Goal: Task Accomplishment & Management: Manage account settings

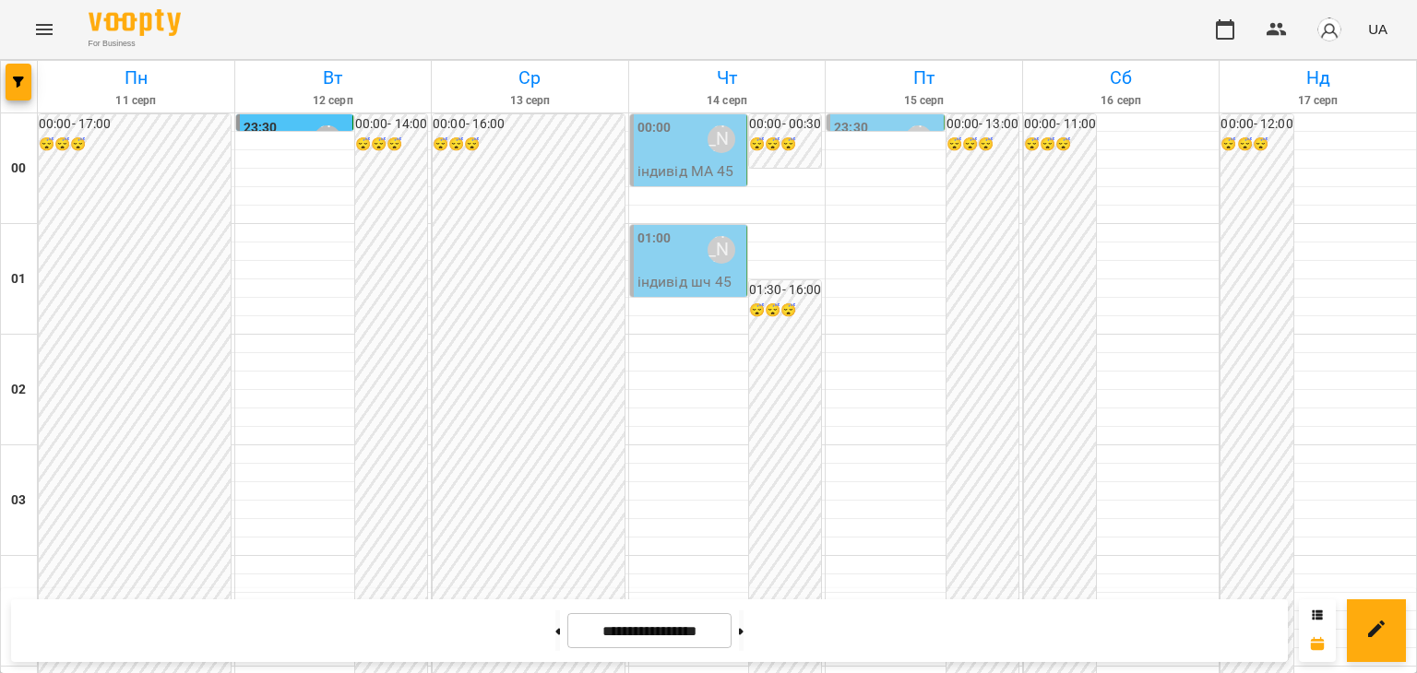
scroll to position [922, 0]
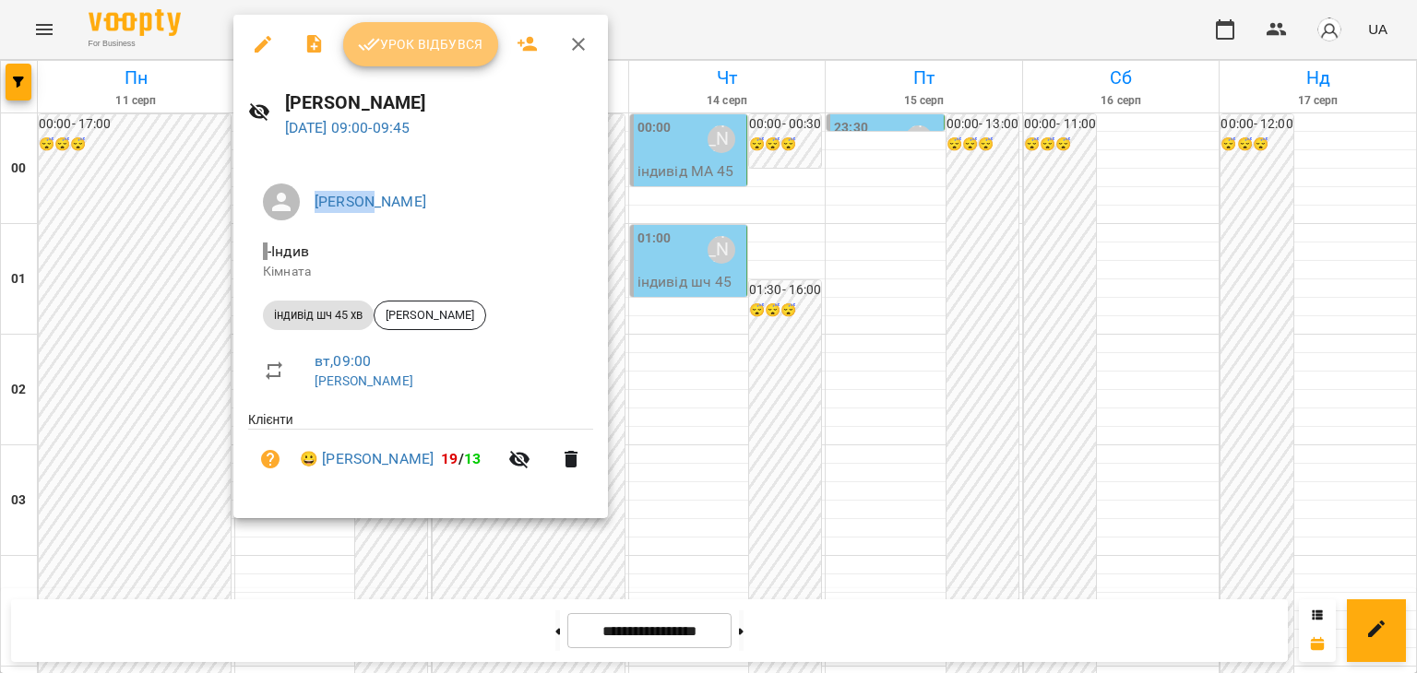
click at [465, 46] on span "Урок відбувся" at bounding box center [420, 44] width 125 height 22
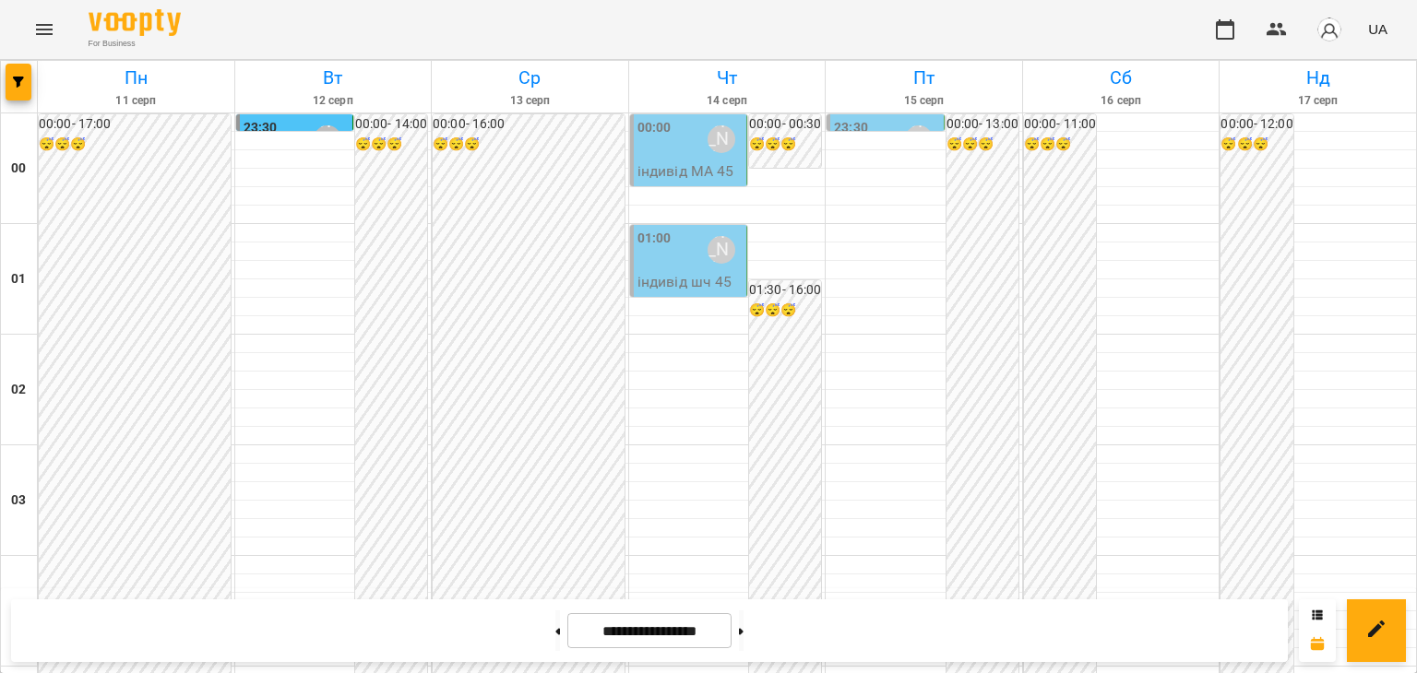
scroll to position [922, 0]
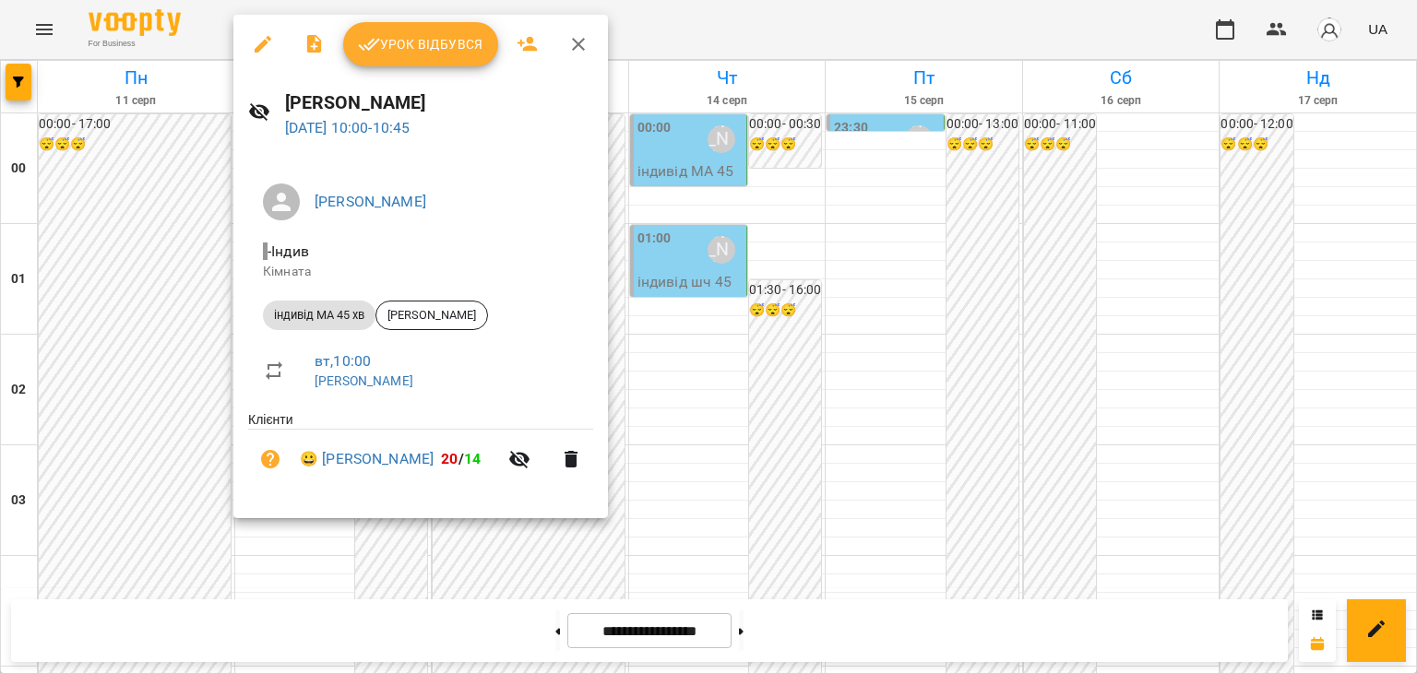
click at [462, 49] on span "Урок відбувся" at bounding box center [420, 44] width 125 height 22
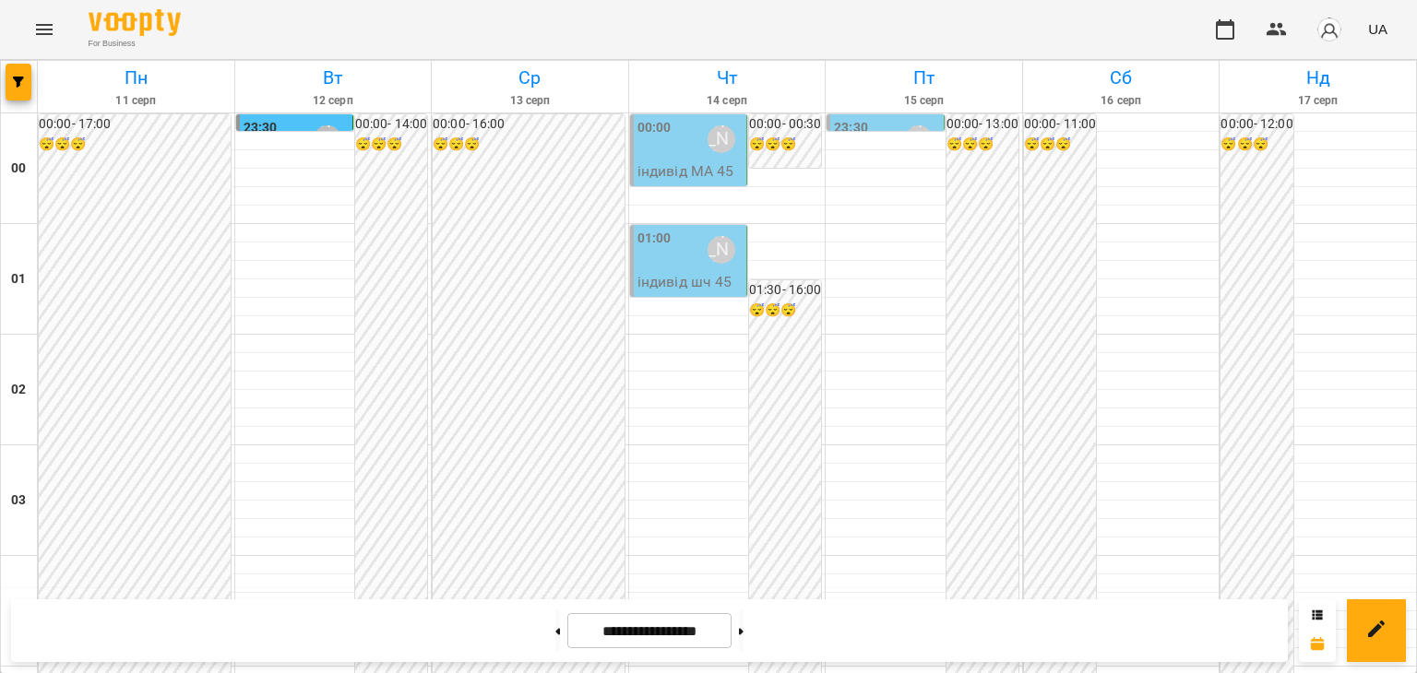
scroll to position [1107, 0]
